Goal: Task Accomplishment & Management: Manage account settings

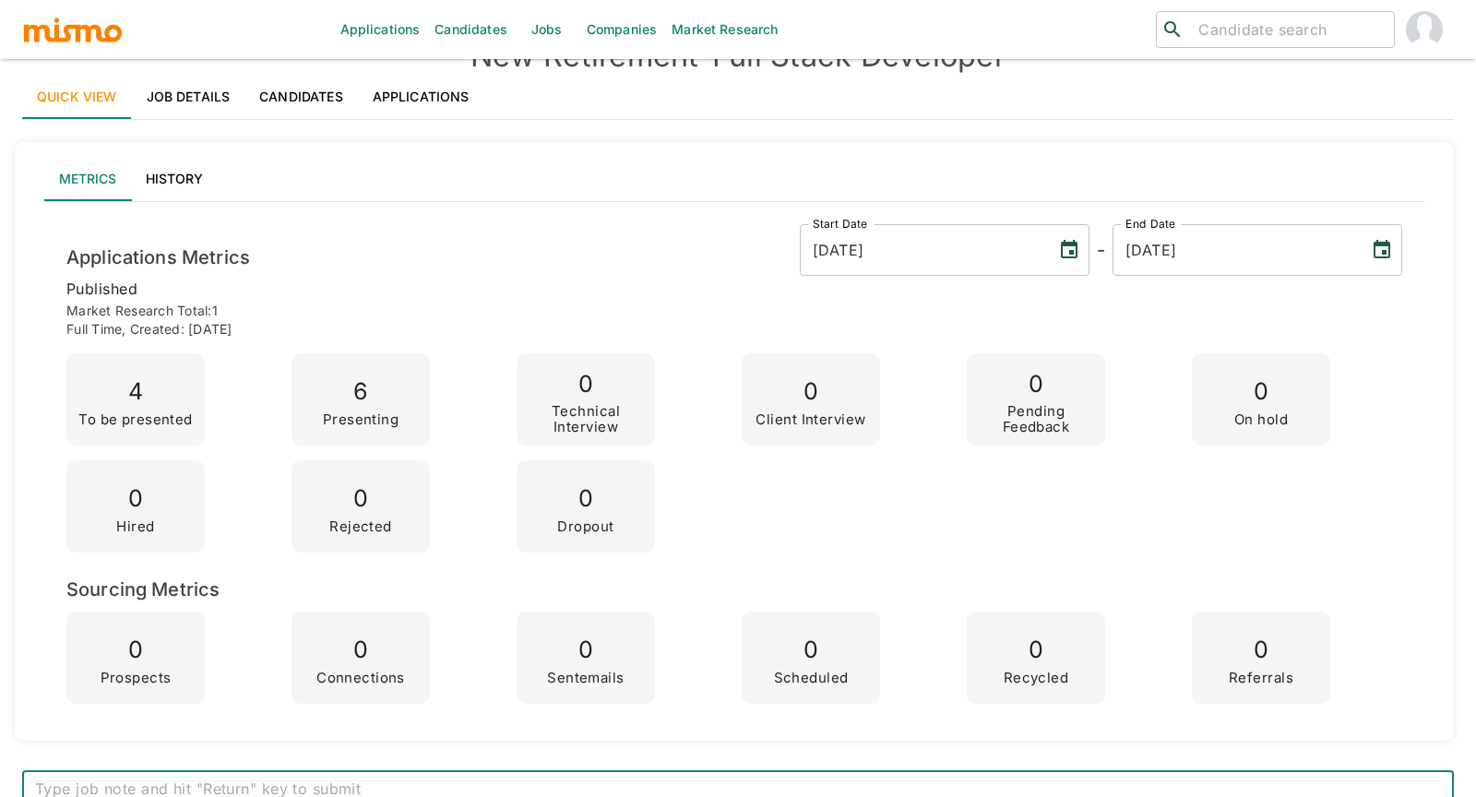
scroll to position [43, 0]
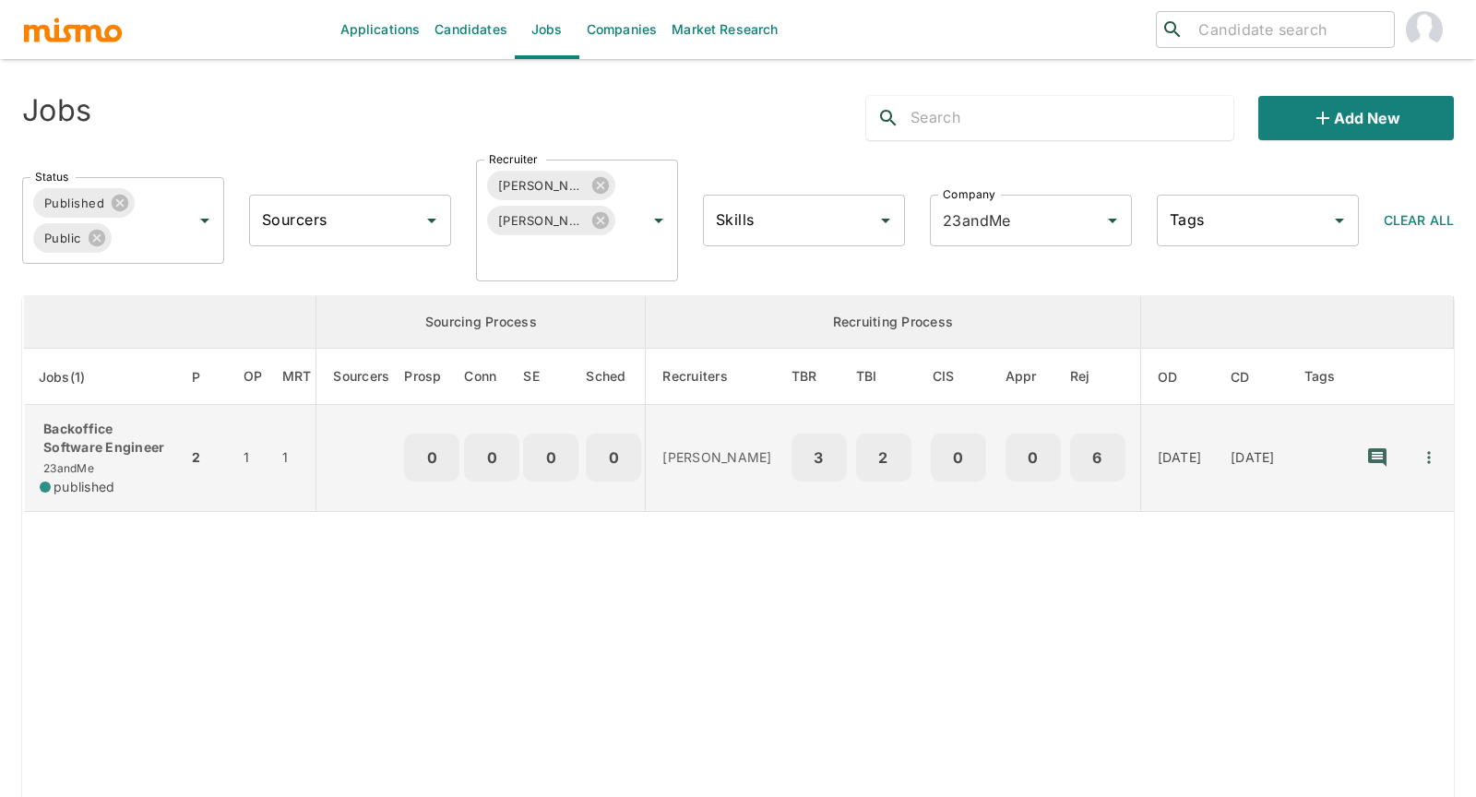
click at [118, 456] on p "Backoffice Software Engineer" at bounding box center [106, 438] width 133 height 37
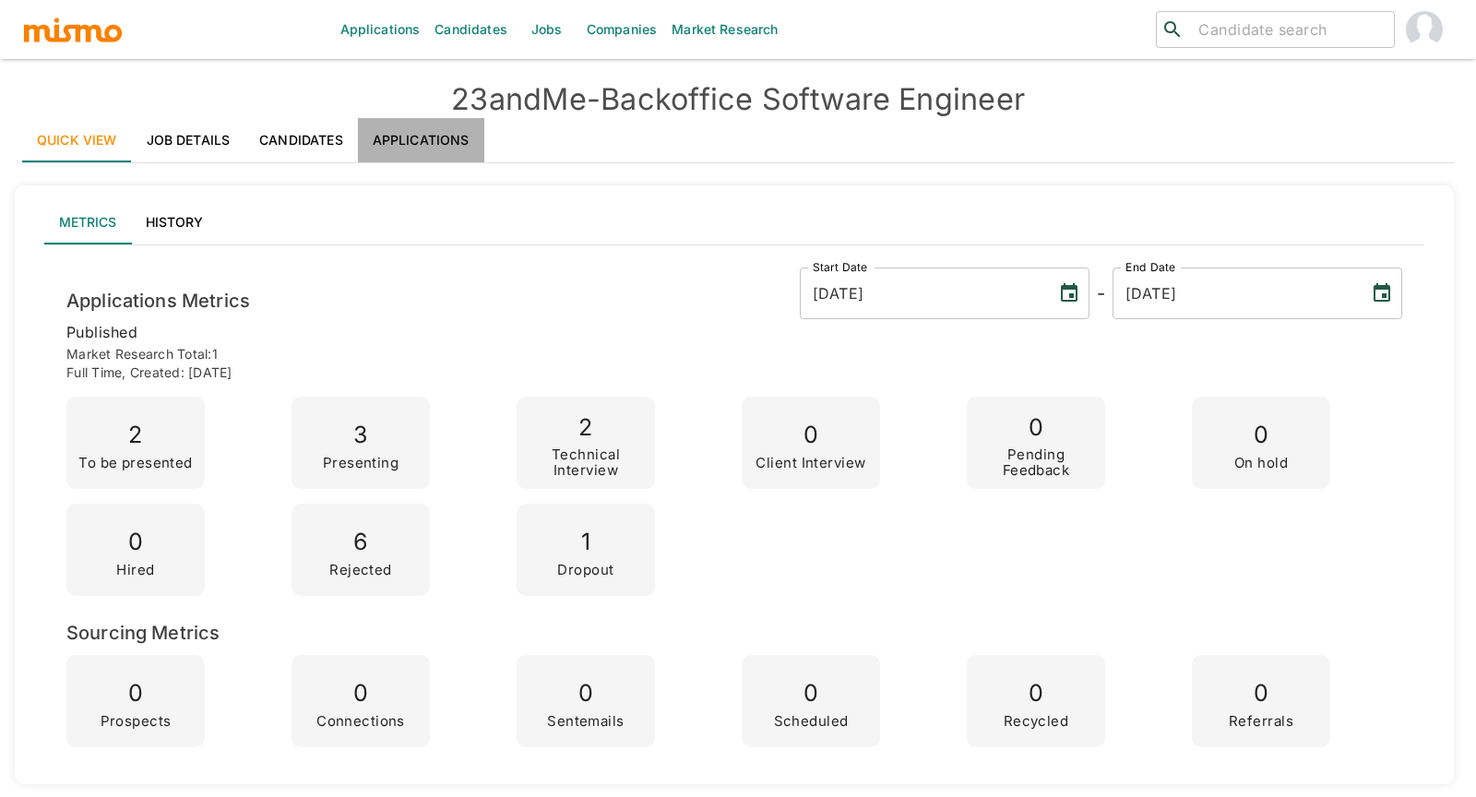
click at [444, 141] on link "Applications" at bounding box center [421, 140] width 126 height 44
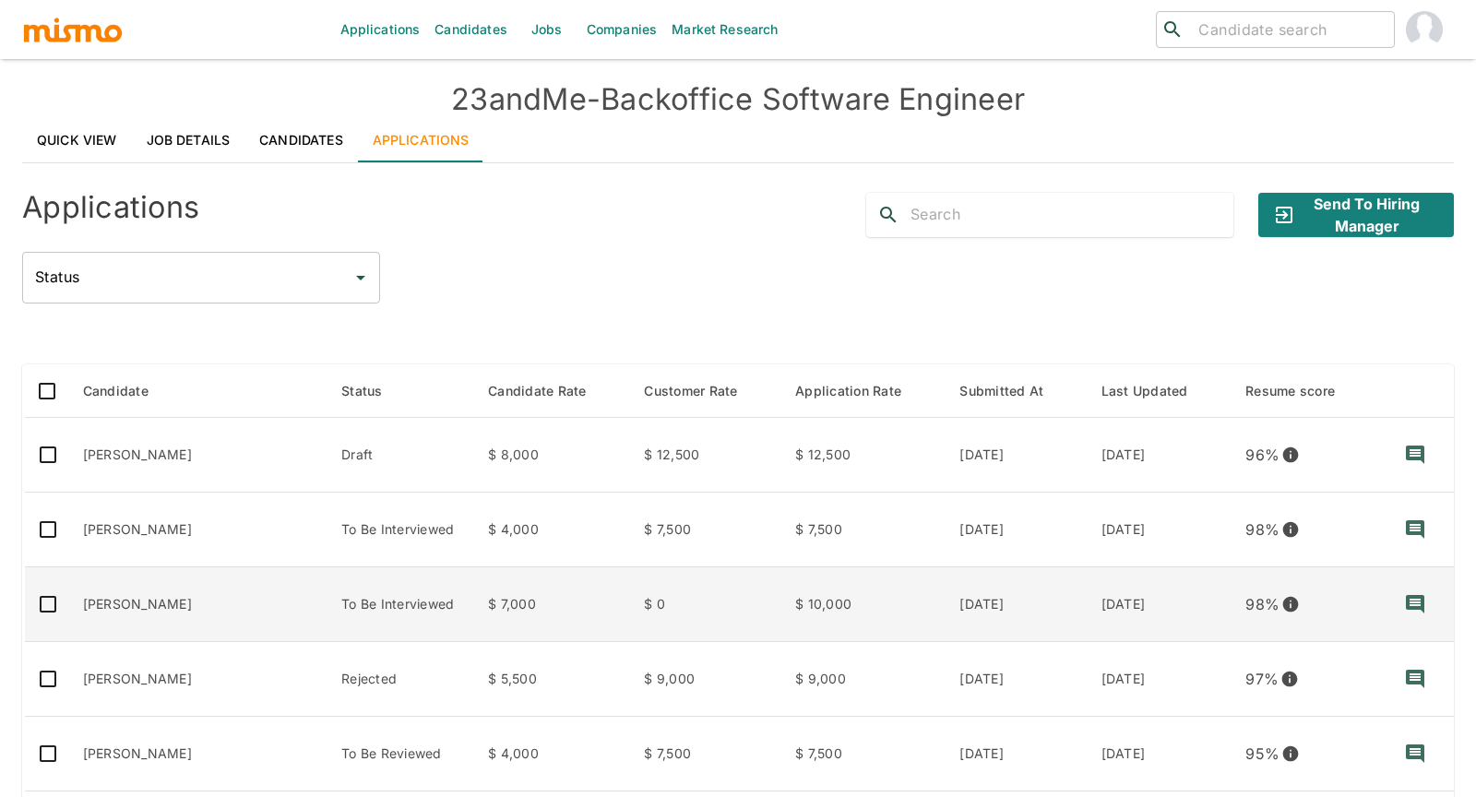
click at [161, 589] on td "[PERSON_NAME]" at bounding box center [197, 604] width 259 height 75
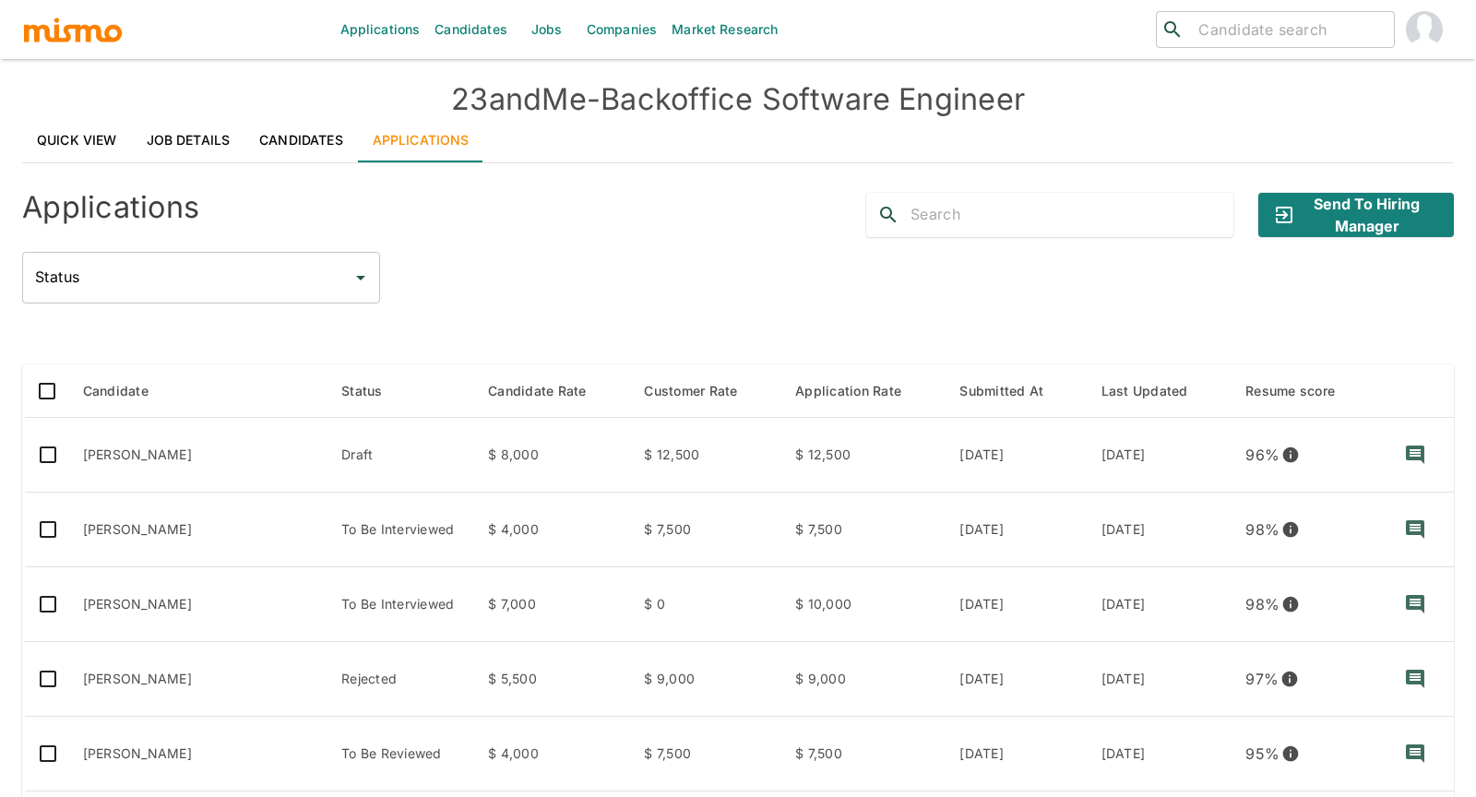
click at [97, 132] on link "Quick View" at bounding box center [77, 140] width 110 height 44
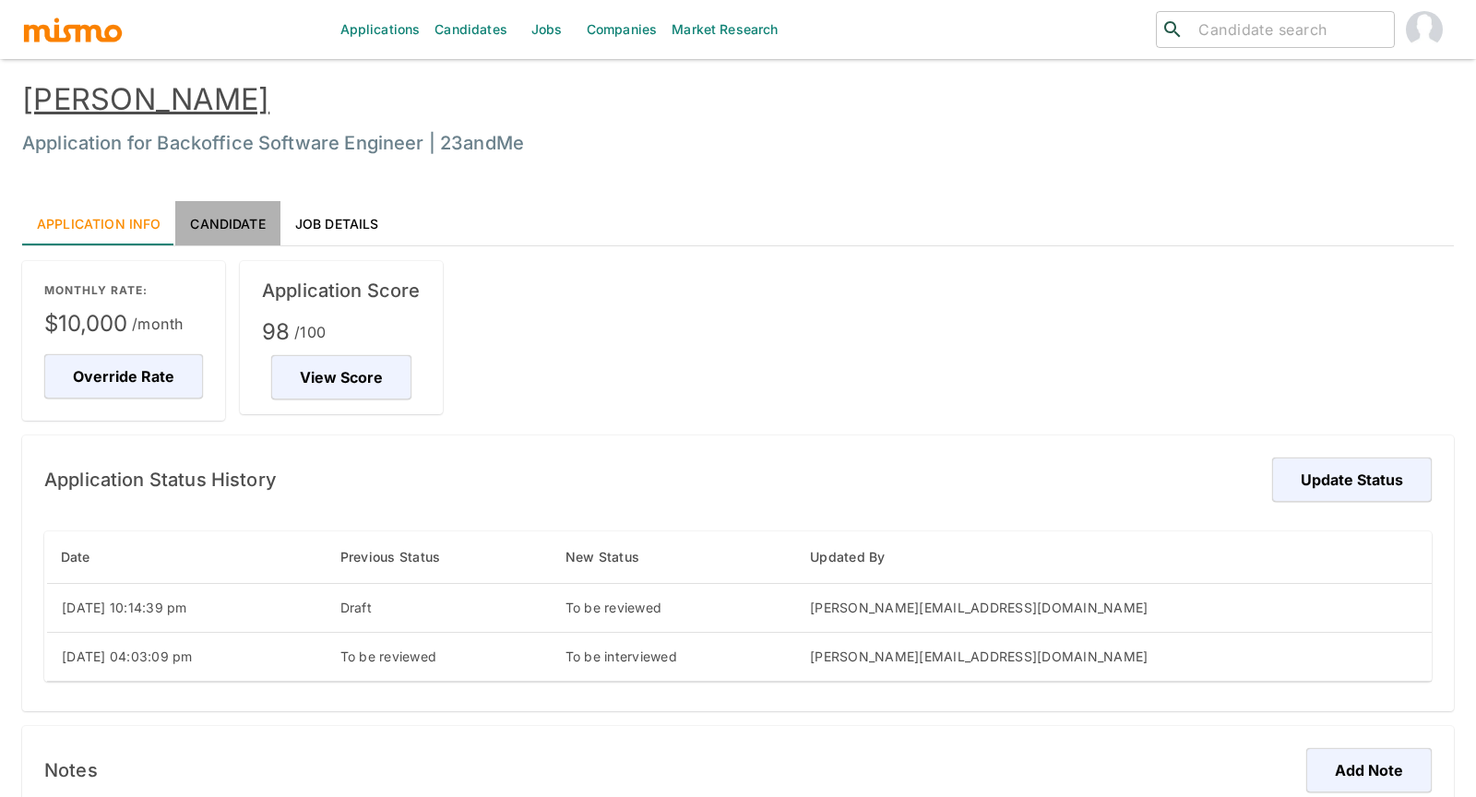
click at [234, 222] on link "Candidate" at bounding box center [227, 223] width 104 height 44
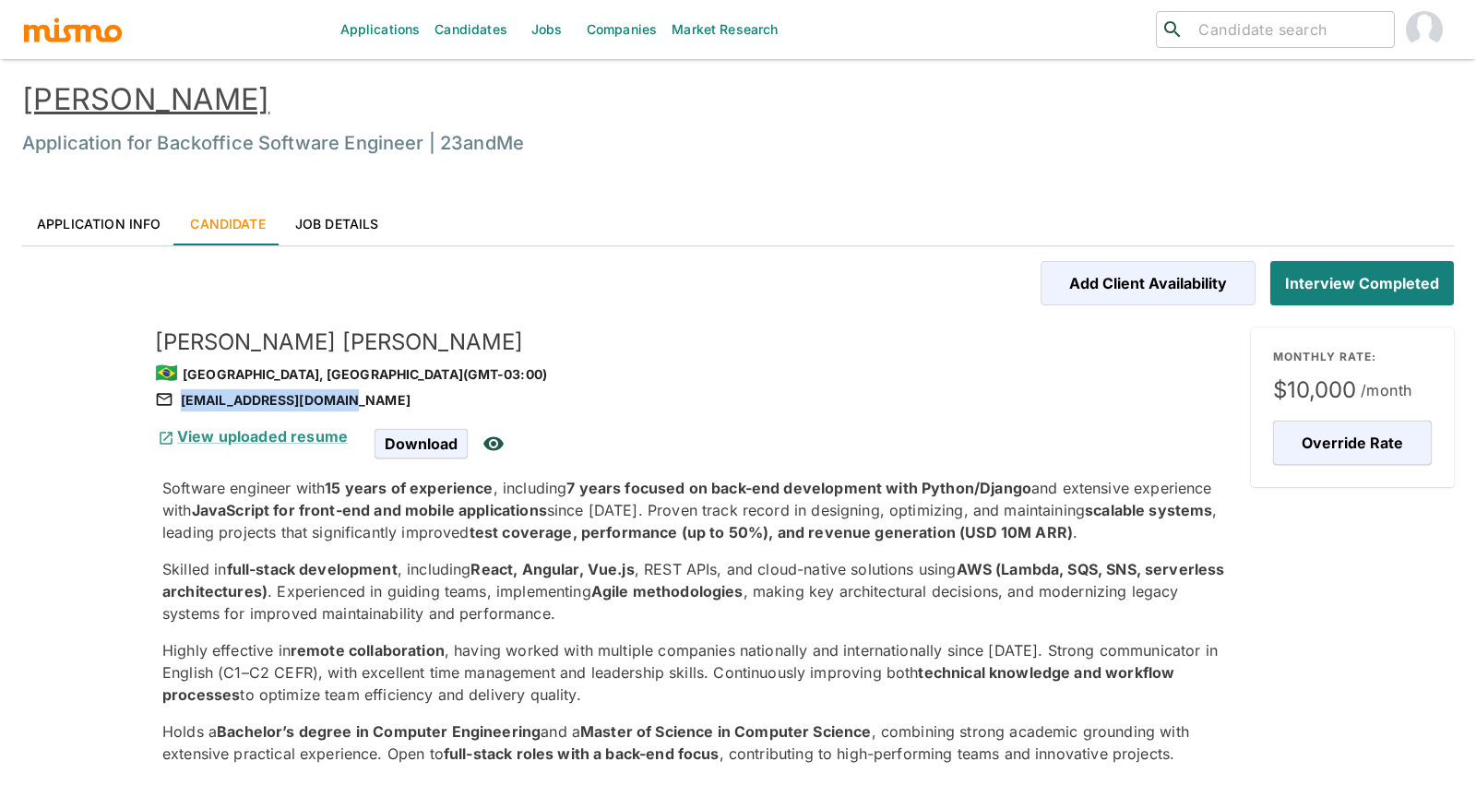
click at [353, 398] on div "matheus.mcas@gmail.com" at bounding box center [695, 400] width 1081 height 22
copy div "matheus.mcas@gmail.com"
click at [81, 224] on link "Application Info" at bounding box center [98, 223] width 153 height 44
